Goal: Task Accomplishment & Management: Use online tool/utility

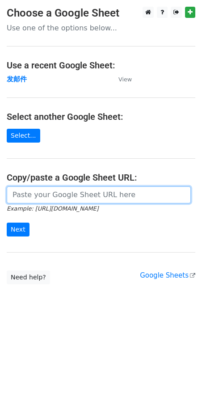
click at [29, 191] on input "url" at bounding box center [99, 194] width 184 height 17
click at [56, 198] on input "url" at bounding box center [99, 194] width 184 height 17
paste input "[URL][DOMAIN_NAME]"
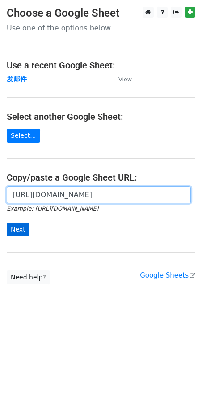
type input "[URL][DOMAIN_NAME]"
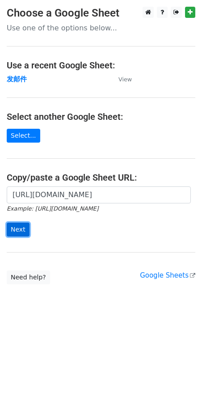
scroll to position [0, 0]
click at [20, 226] on input "Next" at bounding box center [18, 229] width 23 height 14
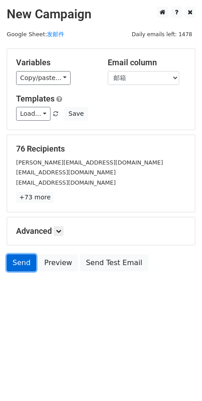
click at [21, 265] on link "Send" at bounding box center [21, 262] width 29 height 17
